Goal: Information Seeking & Learning: Learn about a topic

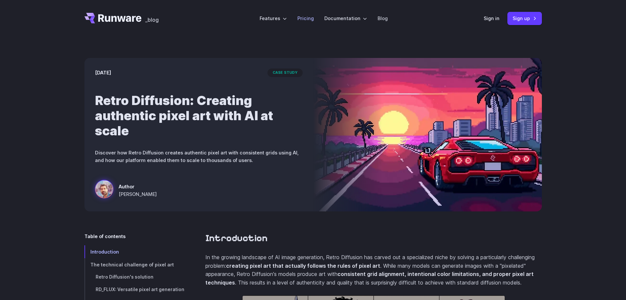
click at [305, 22] on link "Pricing" at bounding box center [306, 18] width 16 height 8
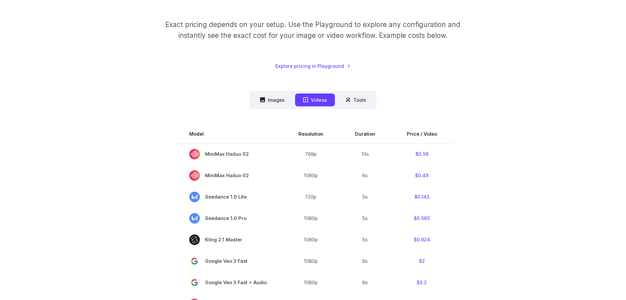
scroll to position [99, 0]
click at [274, 97] on button "Images" at bounding box center [272, 99] width 40 height 13
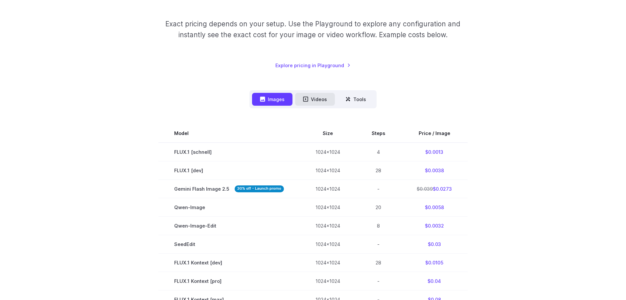
click at [311, 98] on button "Videos" at bounding box center [315, 99] width 40 height 13
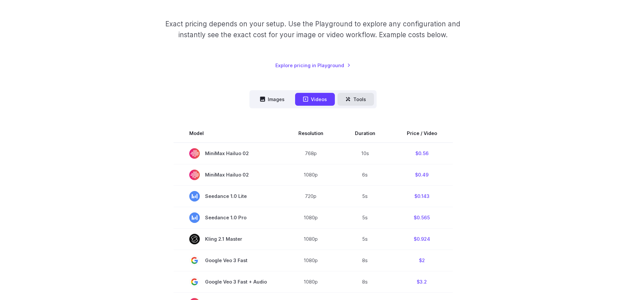
click at [349, 99] on icon at bounding box center [348, 99] width 4 height 4
click at [361, 96] on button "Tools" at bounding box center [356, 99] width 37 height 13
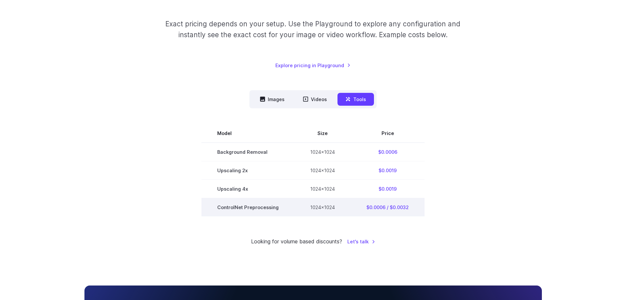
click at [244, 206] on td "ControlNet Preprocessing" at bounding box center [248, 207] width 93 height 18
click at [233, 208] on td "ControlNet Preprocessing" at bounding box center [248, 207] width 93 height 18
